Goal: Task Accomplishment & Management: Manage account settings

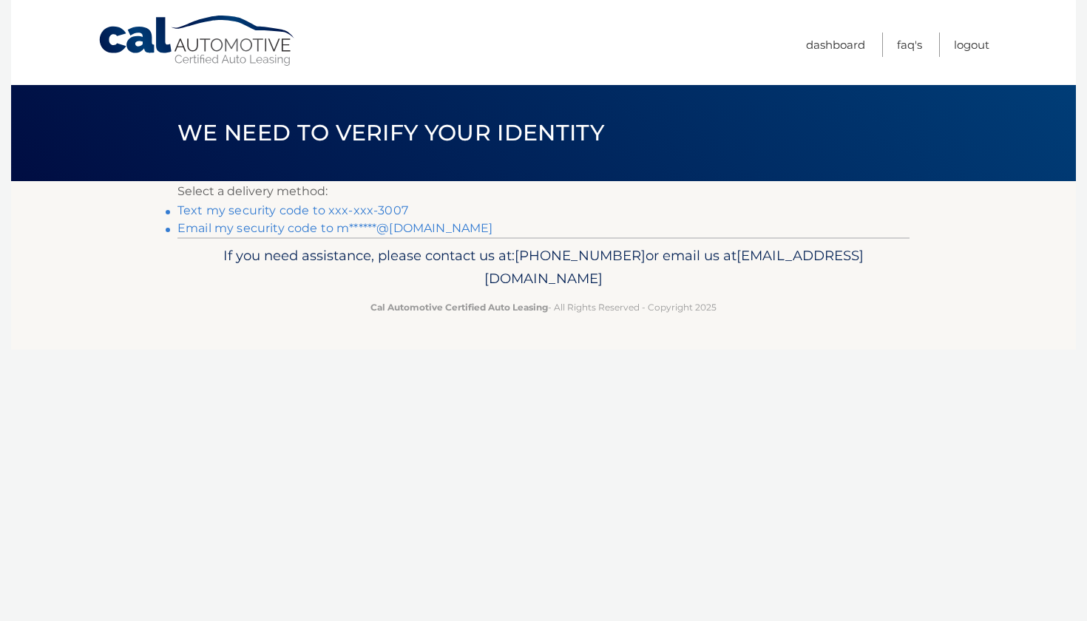
click at [288, 210] on link "Text my security code to xxx-xxx-3007" at bounding box center [292, 210] width 231 height 14
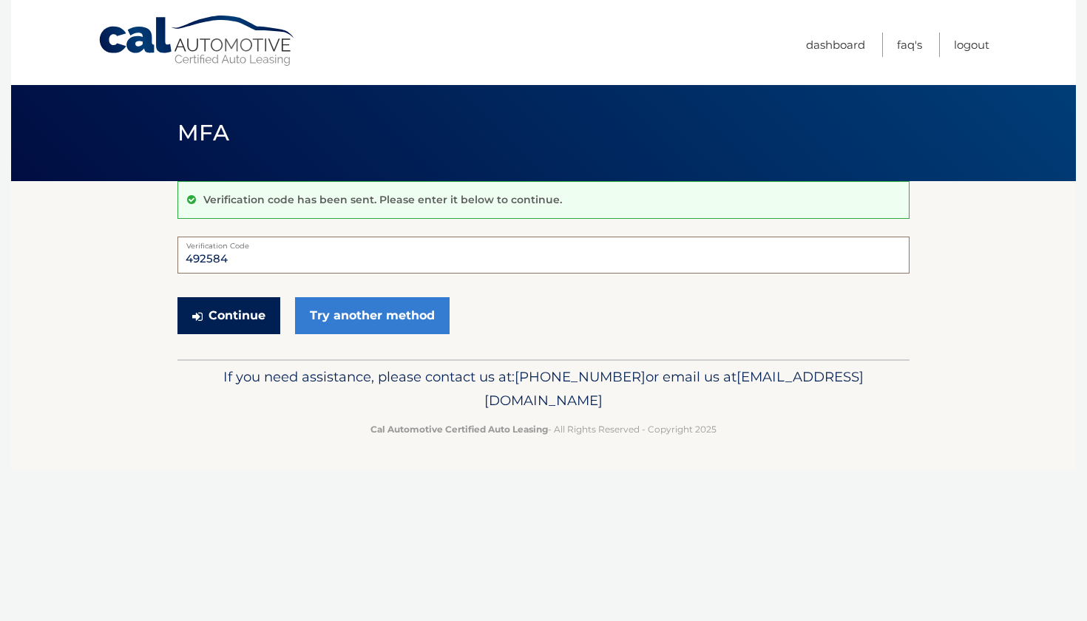
type input "492584"
click at [235, 319] on button "Continue" at bounding box center [228, 315] width 103 height 37
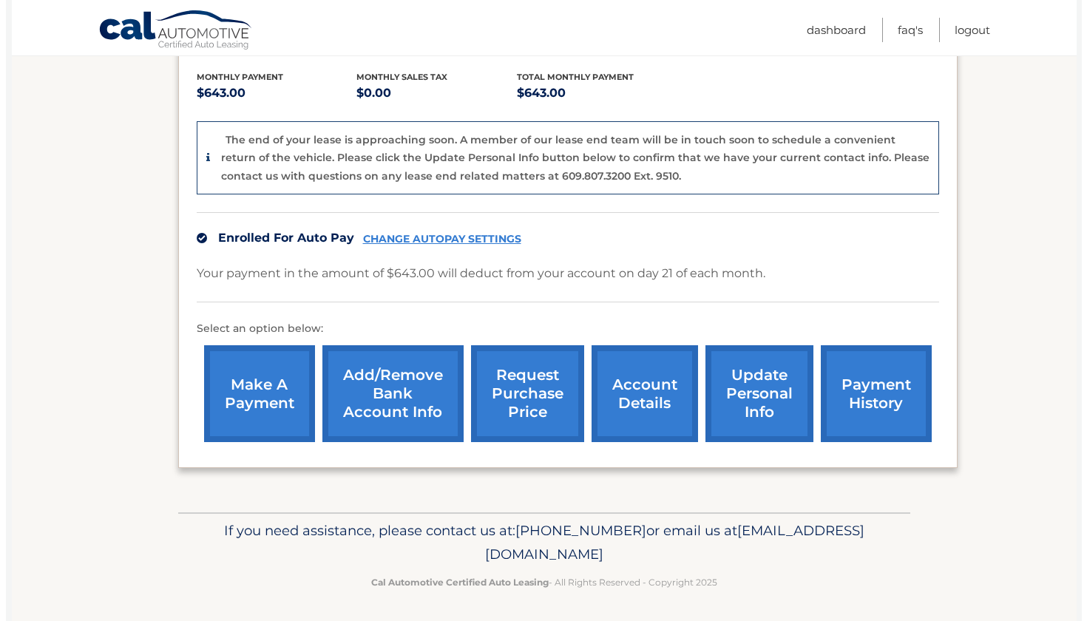
scroll to position [306, 0]
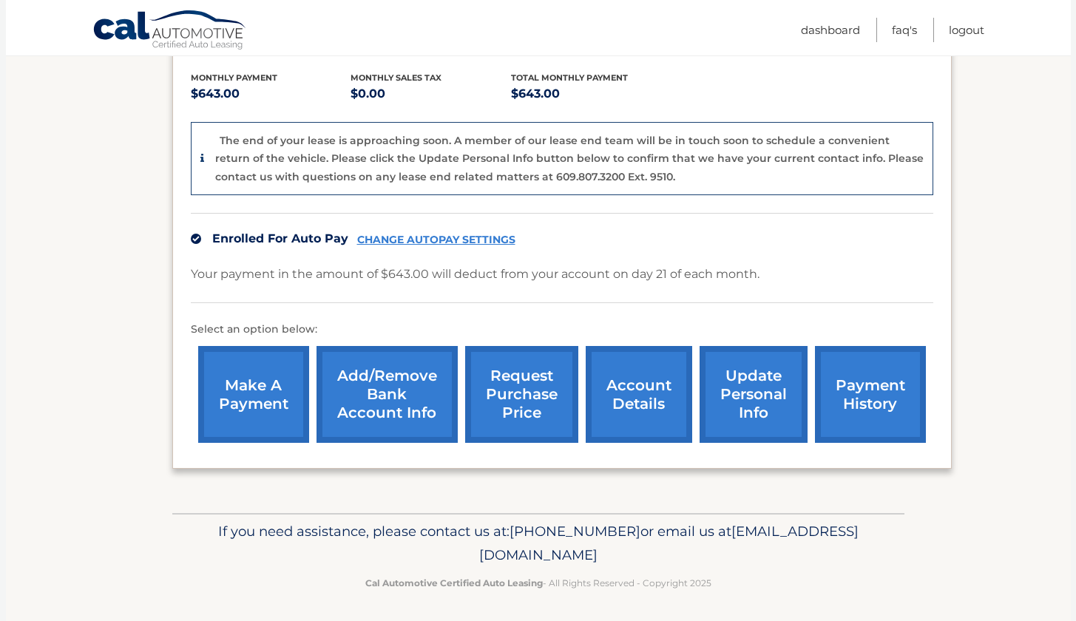
click at [519, 392] on link "request purchase price" at bounding box center [521, 394] width 113 height 97
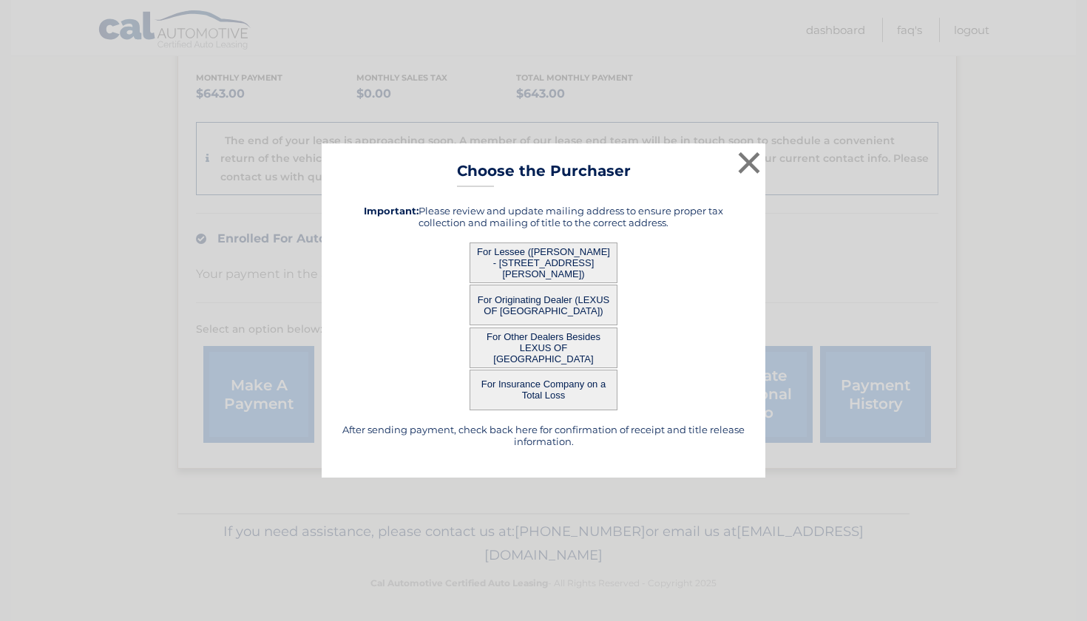
click at [544, 302] on button "For Originating Dealer (LEXUS OF SMITHTOWN)" at bounding box center [543, 305] width 148 height 41
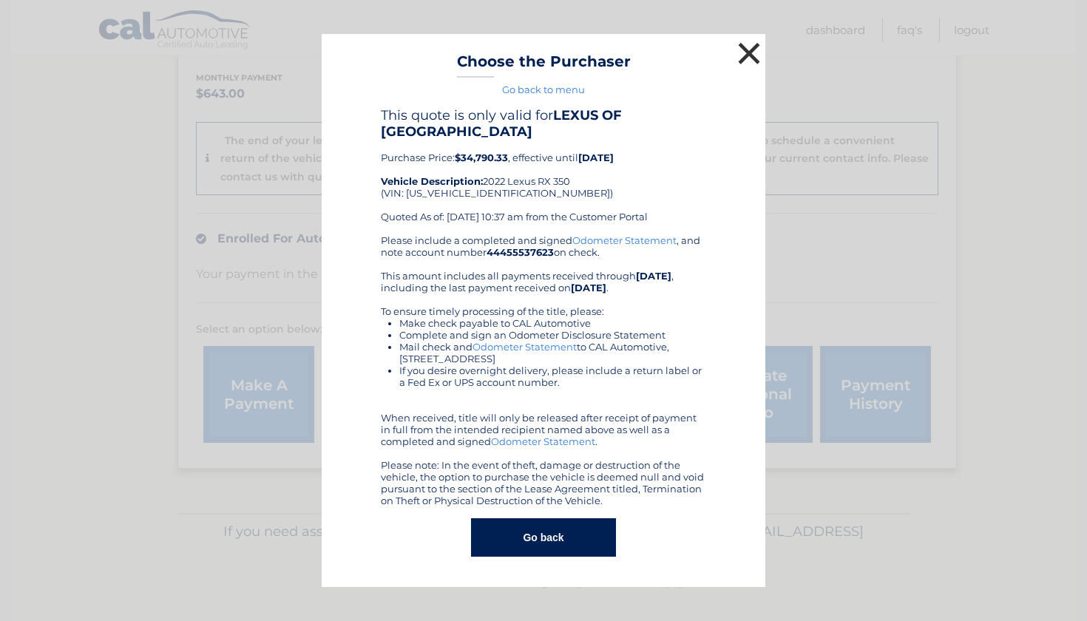
click at [742, 47] on button "×" at bounding box center [749, 53] width 30 height 30
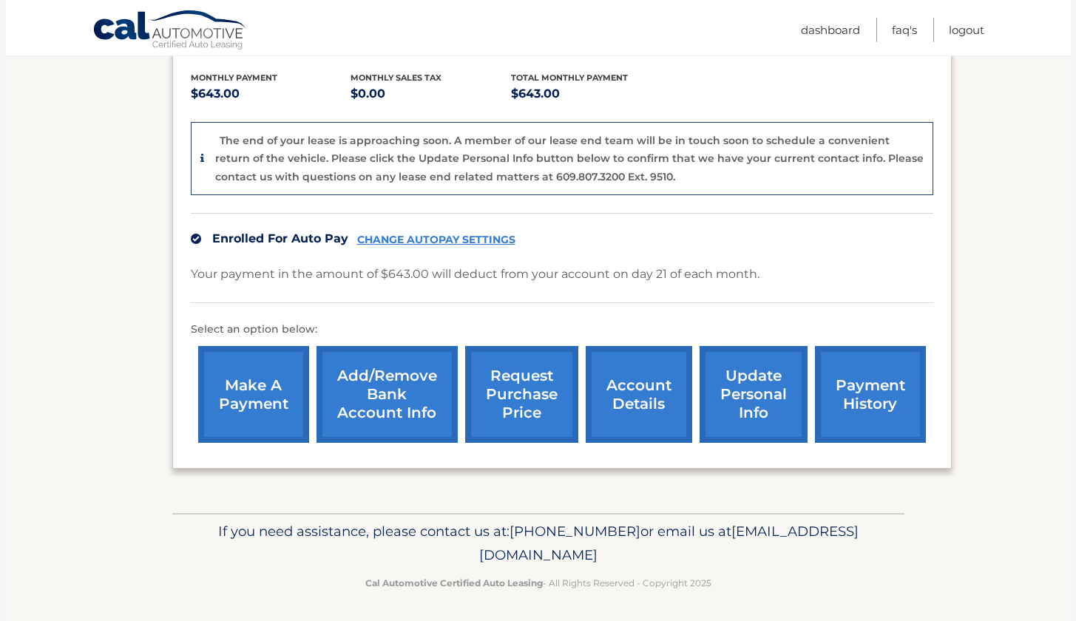
click at [521, 391] on link "request purchase price" at bounding box center [521, 394] width 113 height 97
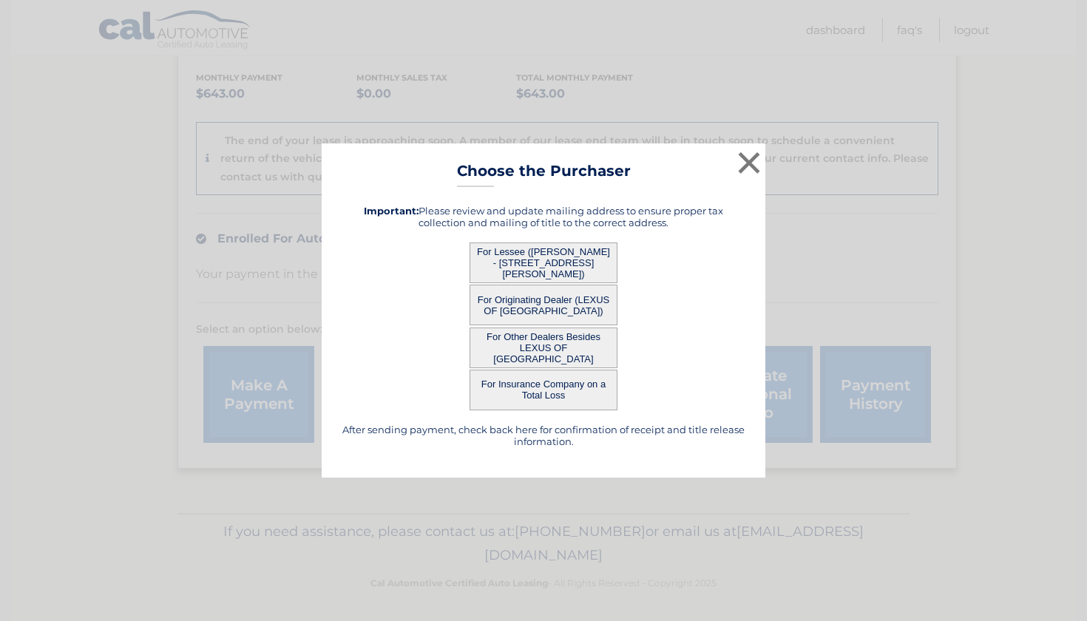
click at [537, 387] on button "For Insurance Company on a Total Loss" at bounding box center [543, 390] width 148 height 41
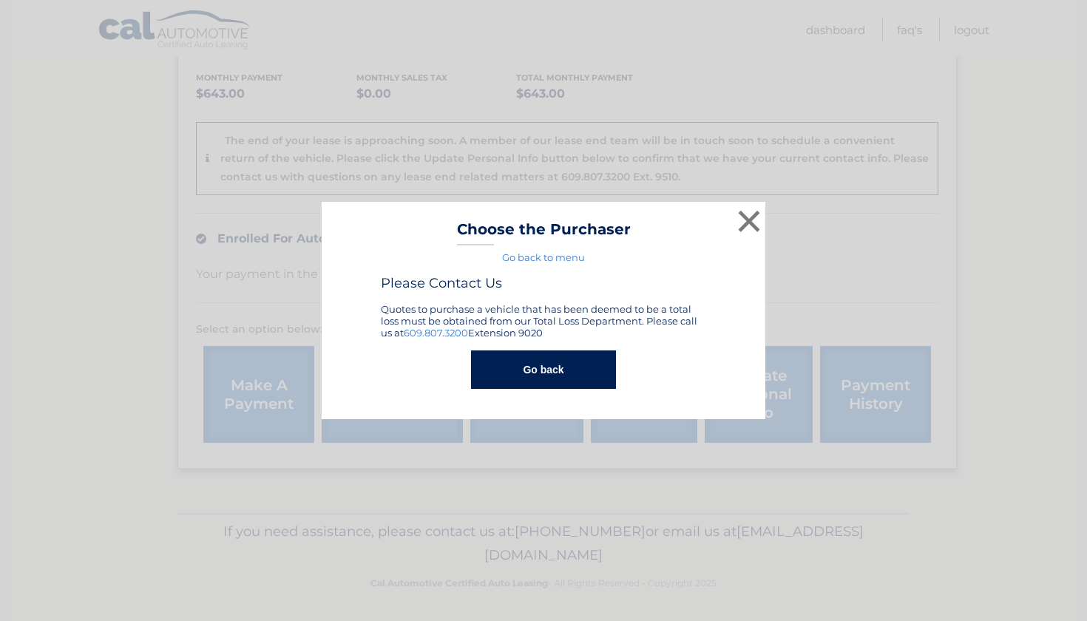
click at [539, 375] on button "Go back" at bounding box center [543, 369] width 144 height 38
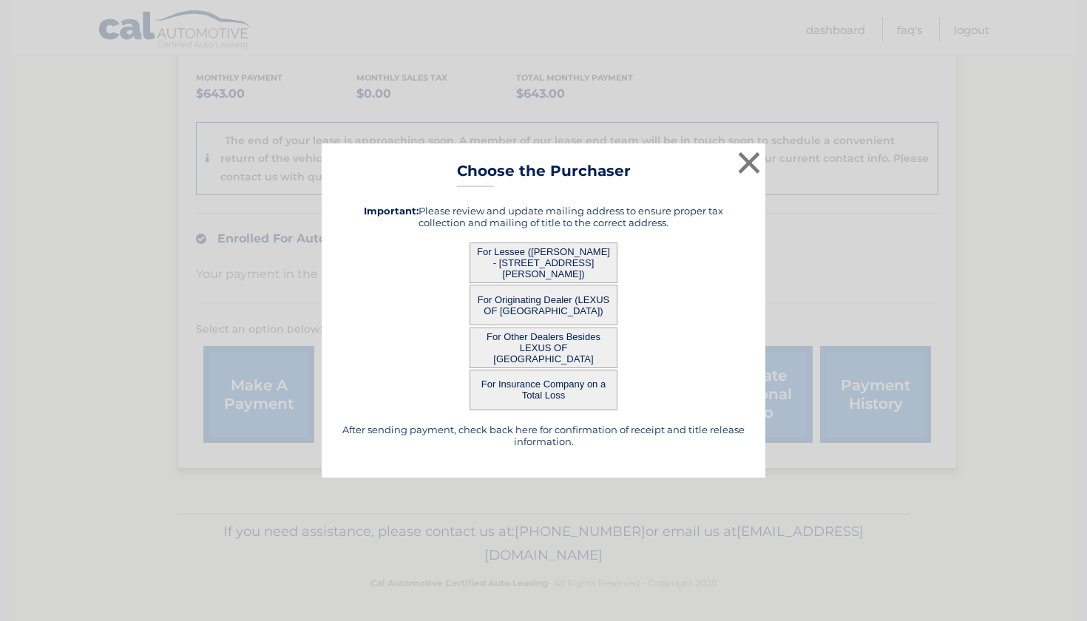
click at [531, 344] on button "For Other Dealers Besides LEXUS OF SMITHTOWN" at bounding box center [543, 348] width 148 height 41
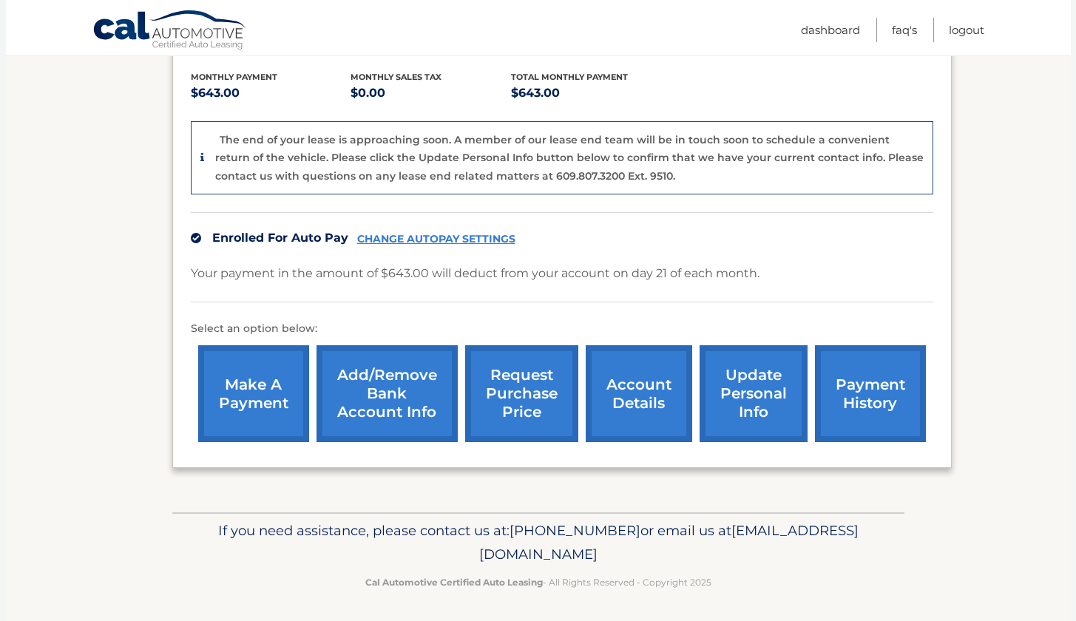
scroll to position [306, 0]
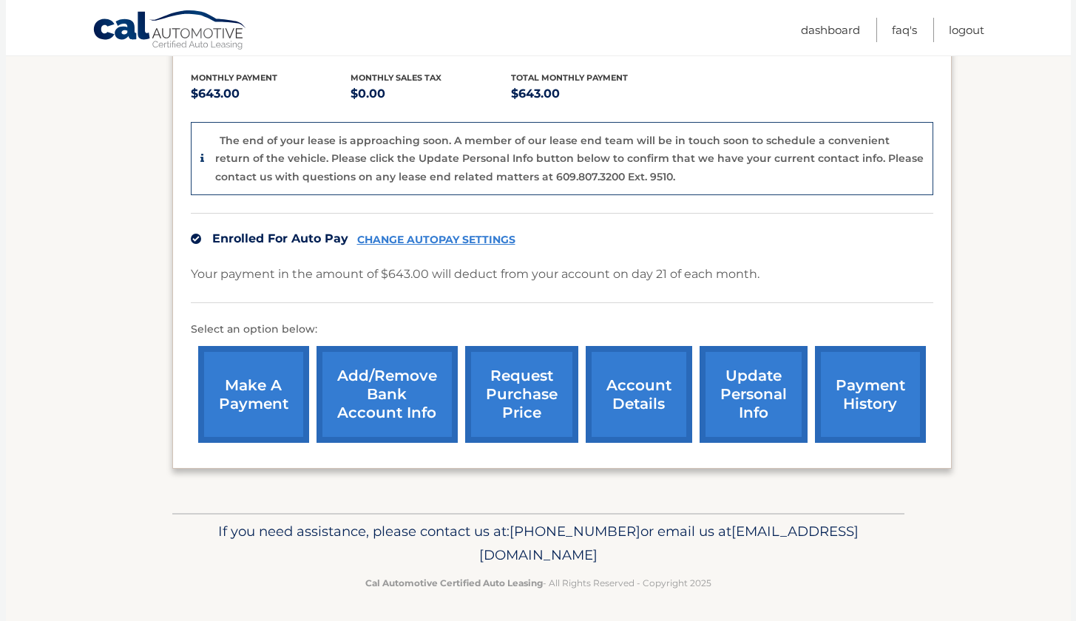
click at [742, 401] on link "update personal info" at bounding box center [753, 394] width 108 height 97
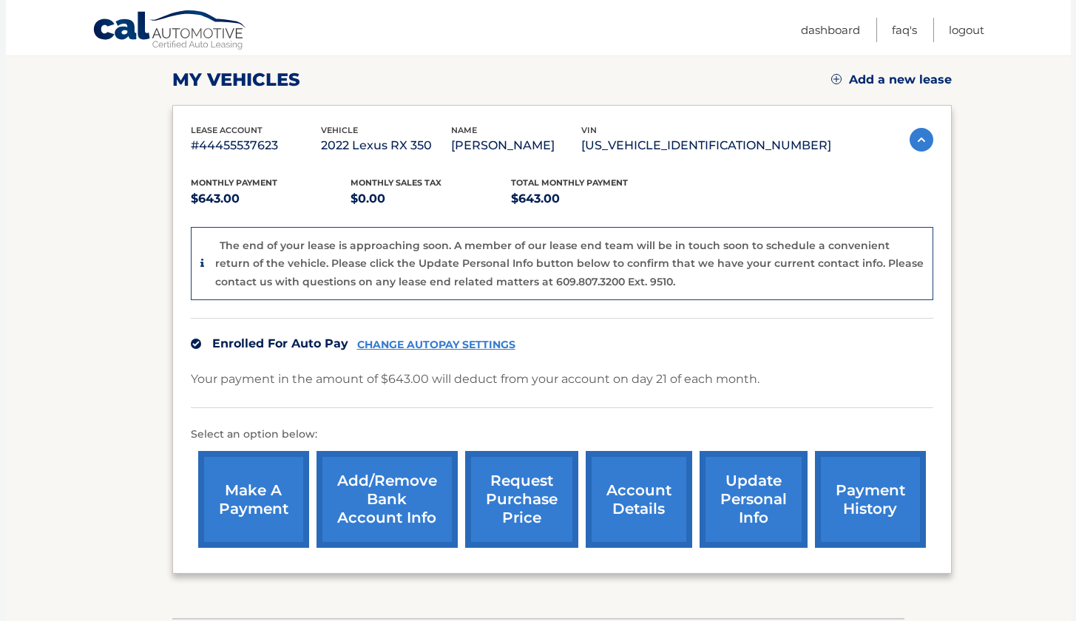
scroll to position [202, 0]
click at [628, 490] on link "account details" at bounding box center [639, 498] width 106 height 97
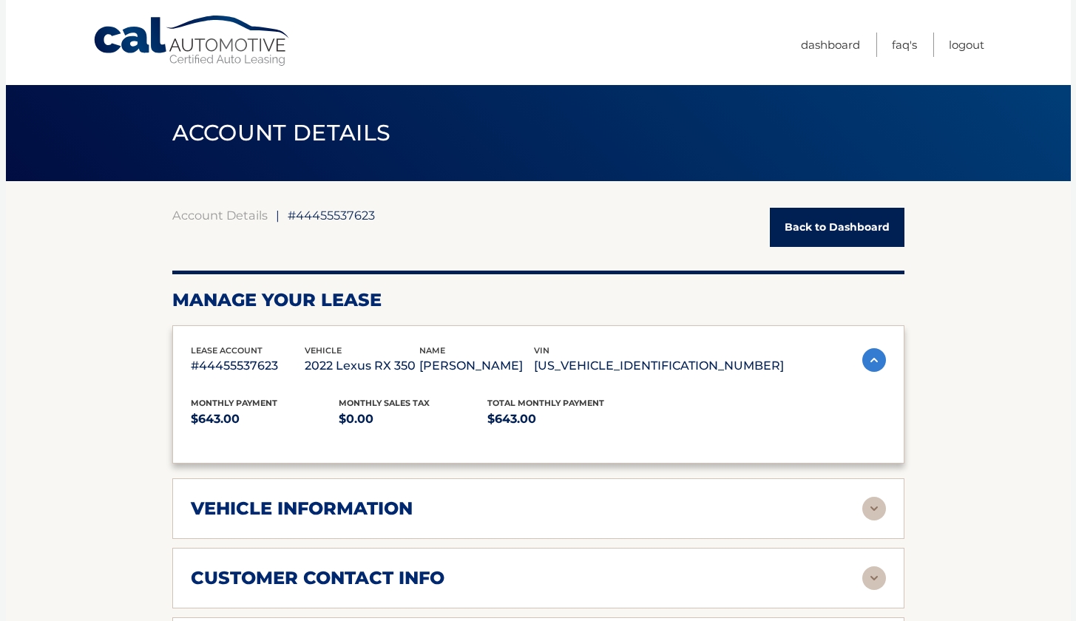
click at [623, 489] on div "lease account #44455537623 vehicle 2022 Lexus RX 350 name SUE BEIN vin 2T2HZMDA…" at bounding box center [538, 606] width 732 height 563
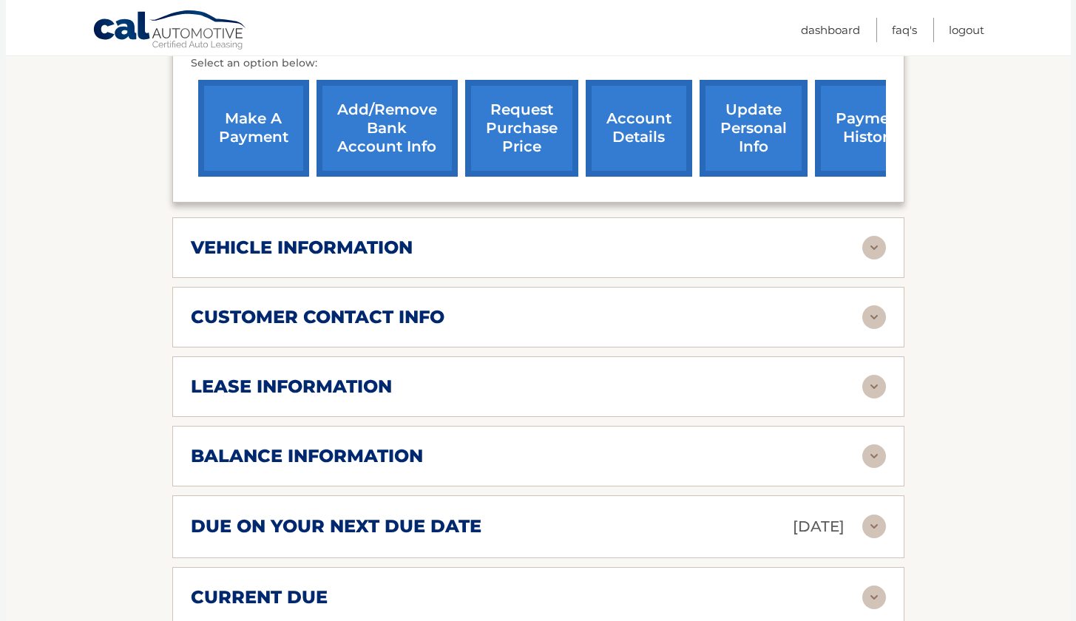
scroll to position [512, 0]
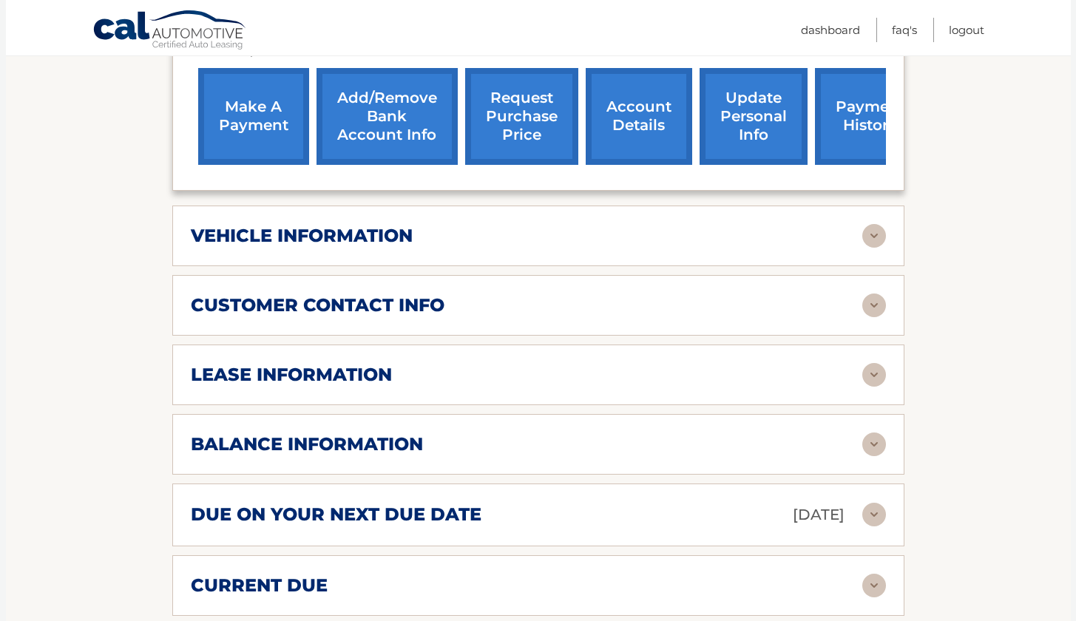
click at [353, 377] on h2 "lease information" at bounding box center [291, 375] width 201 height 22
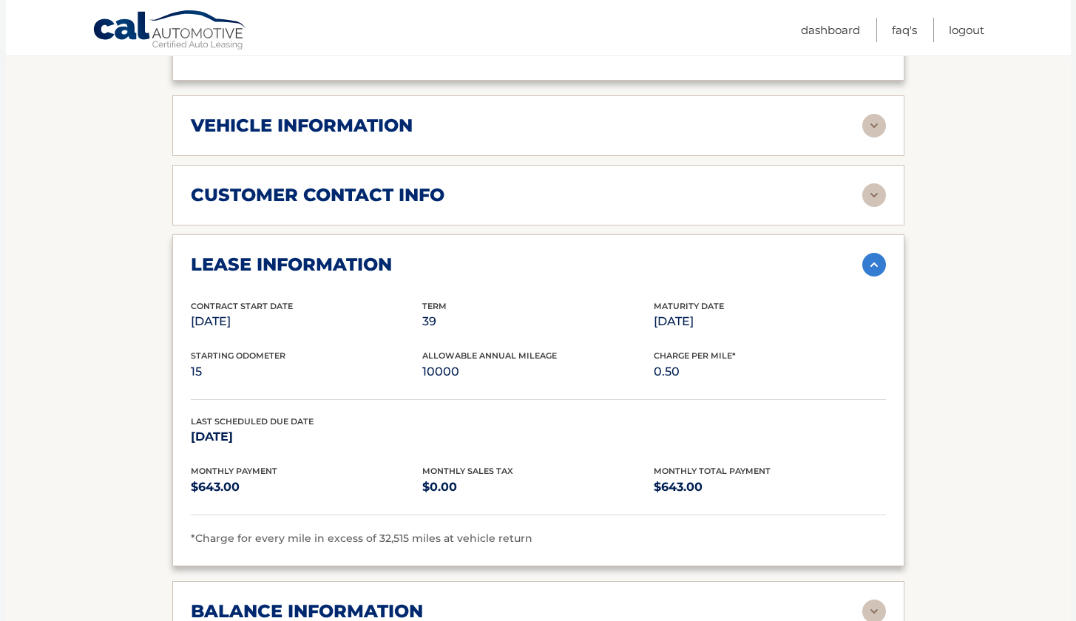
scroll to position [676, 0]
